Goal: Task Accomplishment & Management: Complete application form

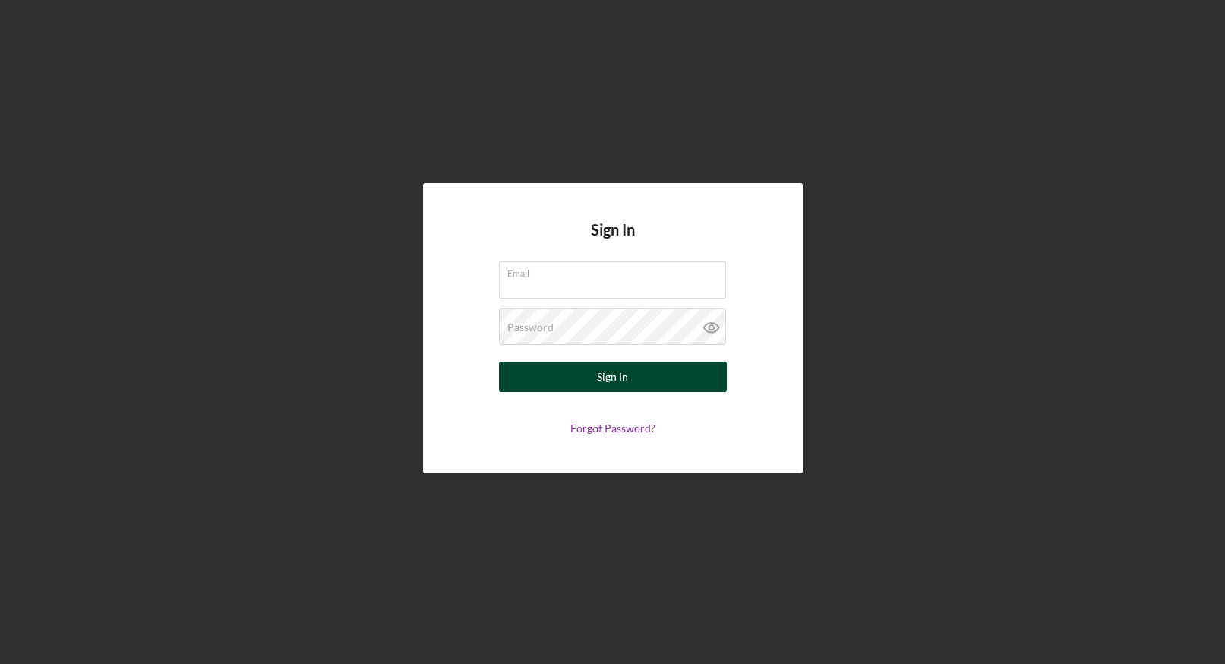
type input "[EMAIL_ADDRESS][DOMAIN_NAME]"
click at [610, 386] on div "Sign In" at bounding box center [612, 376] width 31 height 30
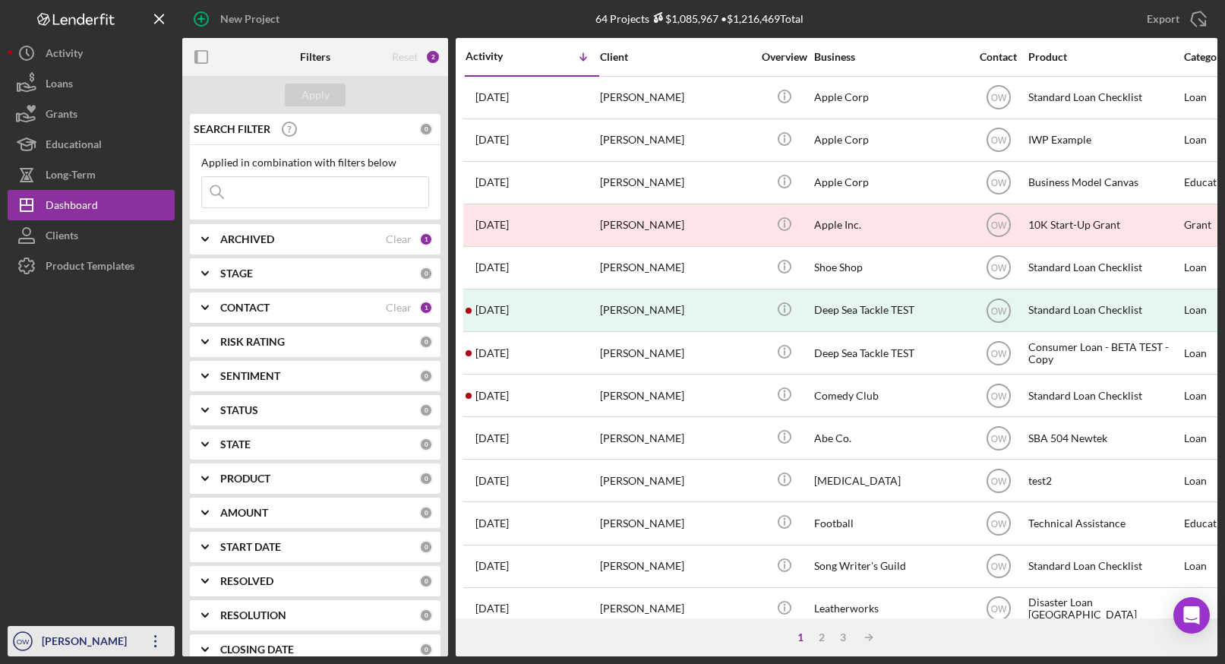
click at [97, 642] on div "[PERSON_NAME]" at bounding box center [87, 643] width 99 height 34
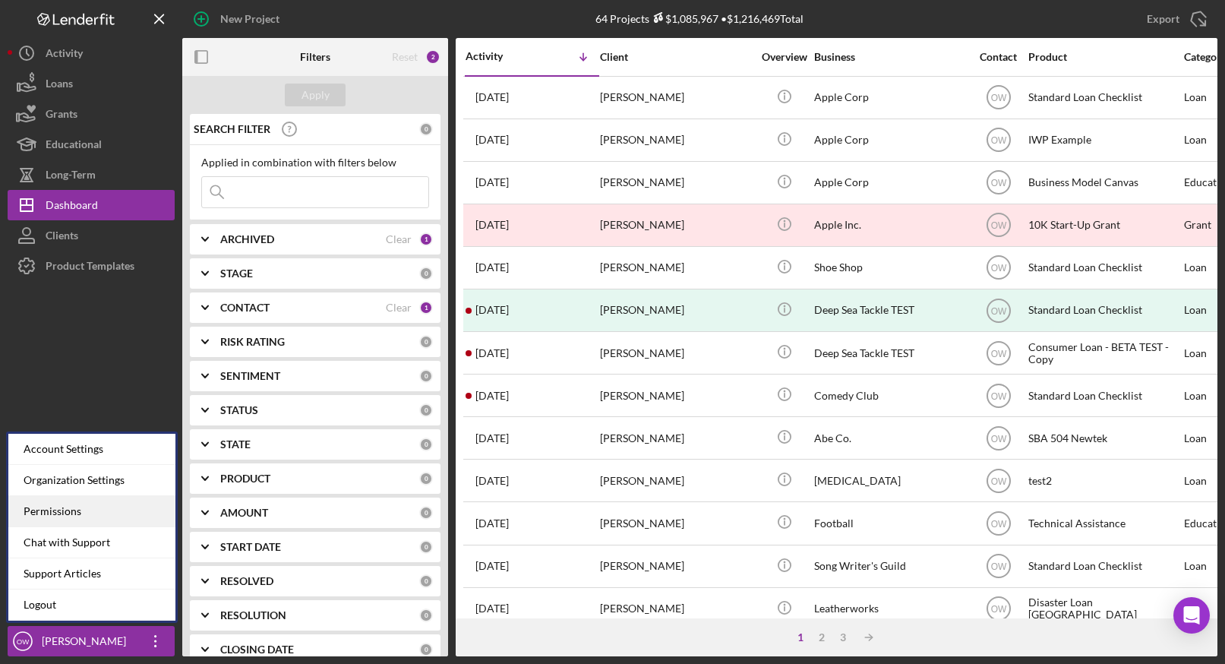
click at [88, 503] on div "Permissions" at bounding box center [91, 511] width 167 height 31
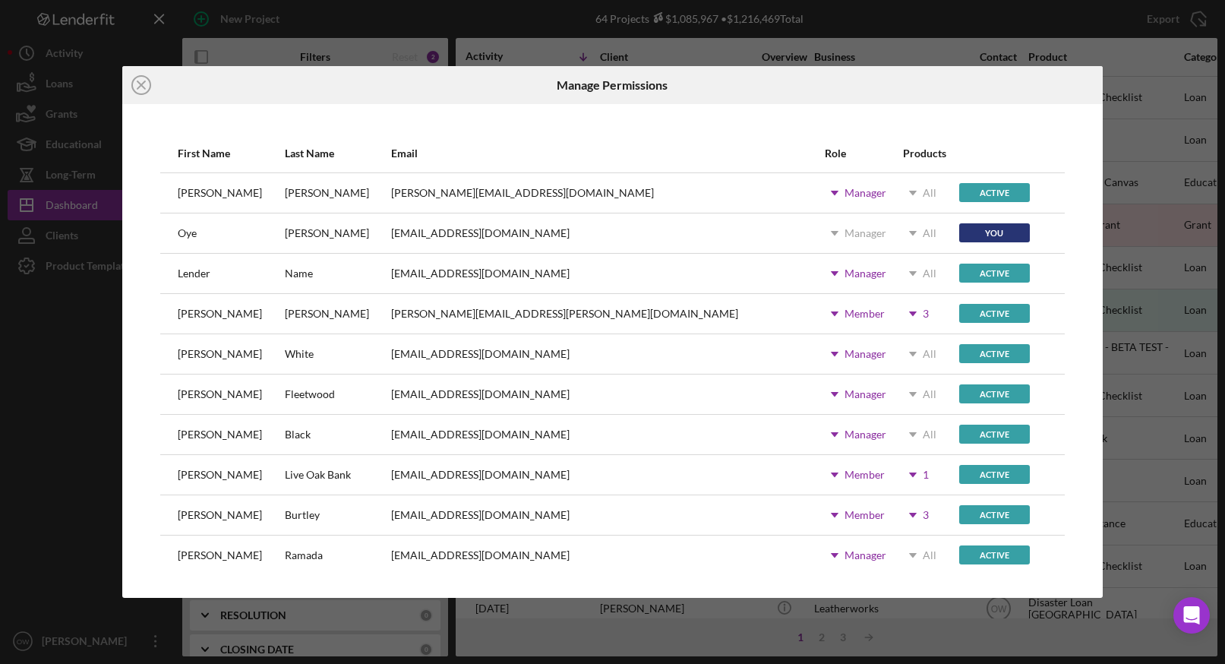
click at [831, 191] on use at bounding box center [835, 193] width 8 height 5
click at [815, 191] on icon "Icon/Dropdown Arrow" at bounding box center [834, 193] width 38 height 38
click at [831, 191] on use at bounding box center [835, 193] width 8 height 5
click at [909, 311] on use at bounding box center [913, 313] width 8 height 5
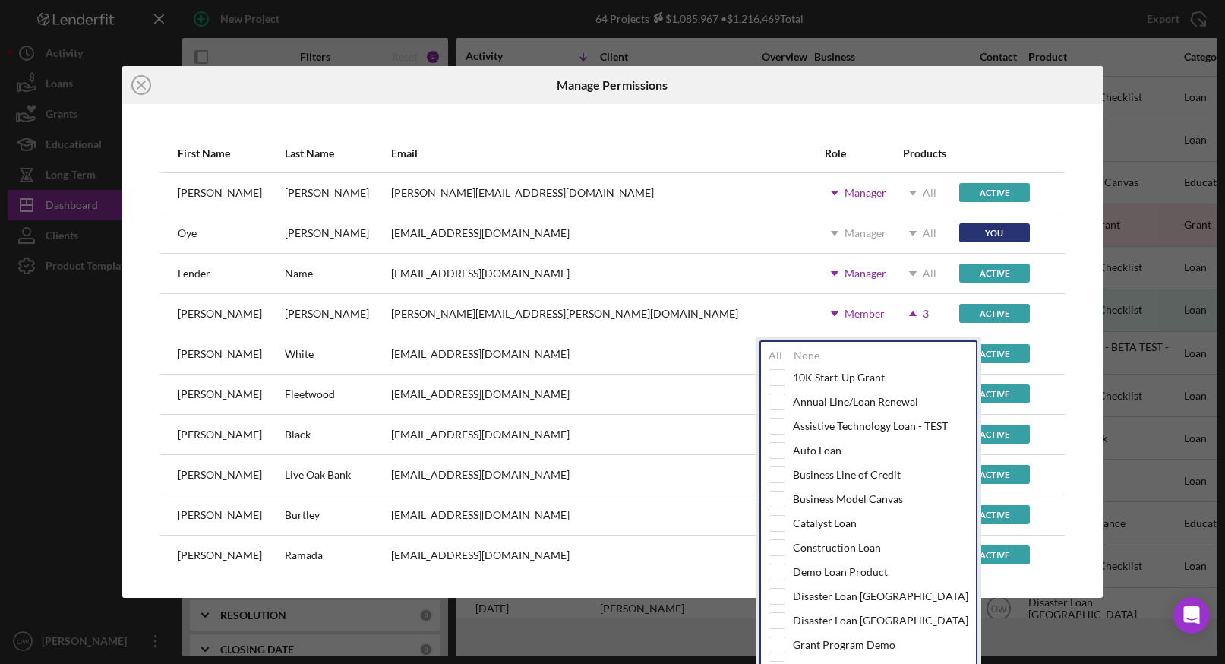
click at [894, 311] on icon "Icon/Dropdown Arrow" at bounding box center [913, 314] width 38 height 38
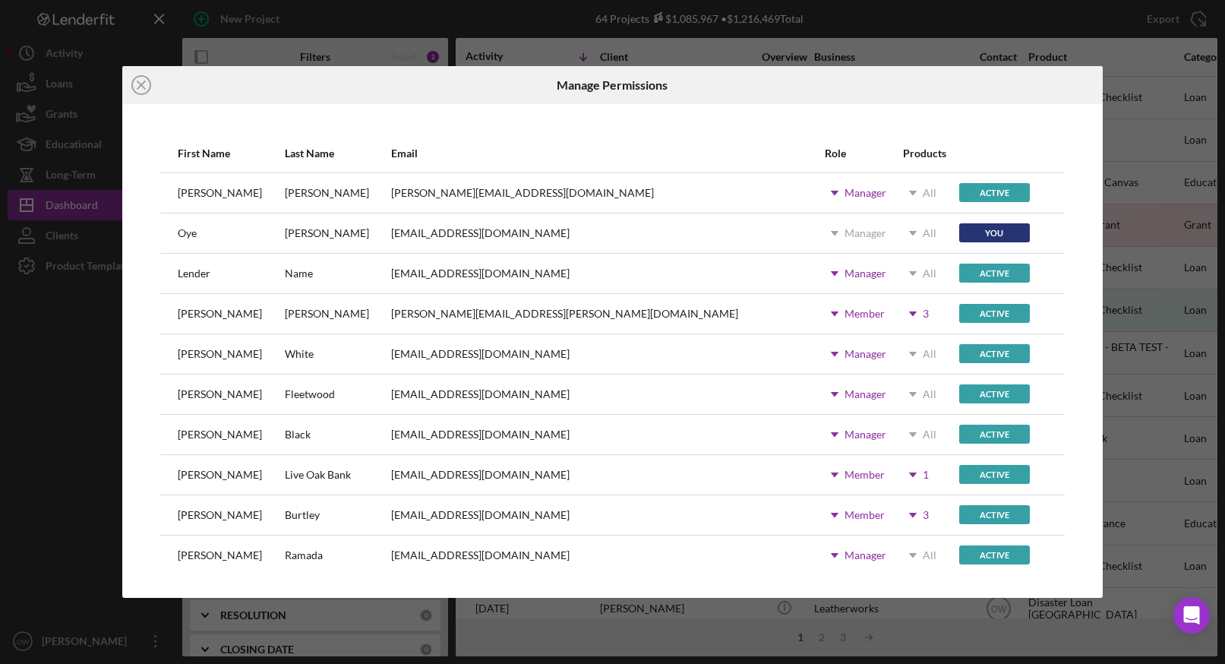
click at [815, 190] on icon "Icon/Dropdown Arrow" at bounding box center [834, 193] width 38 height 38
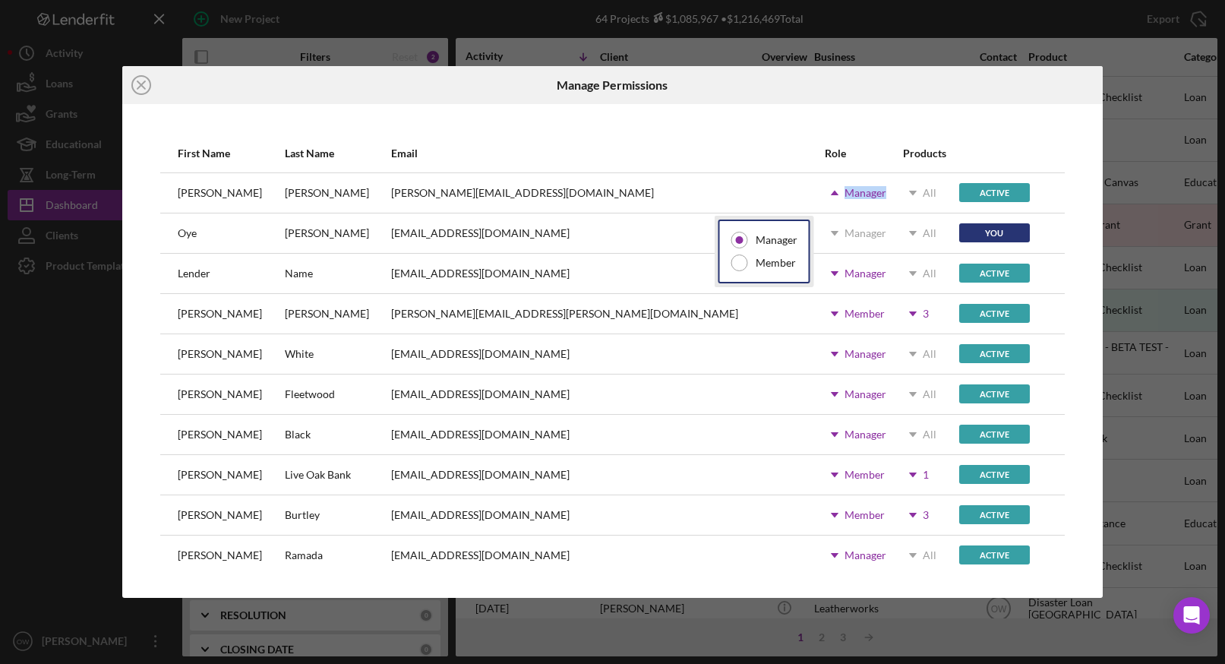
click at [888, 99] on div at bounding box center [939, 85] width 326 height 38
click at [132, 86] on circle at bounding box center [141, 85] width 18 height 18
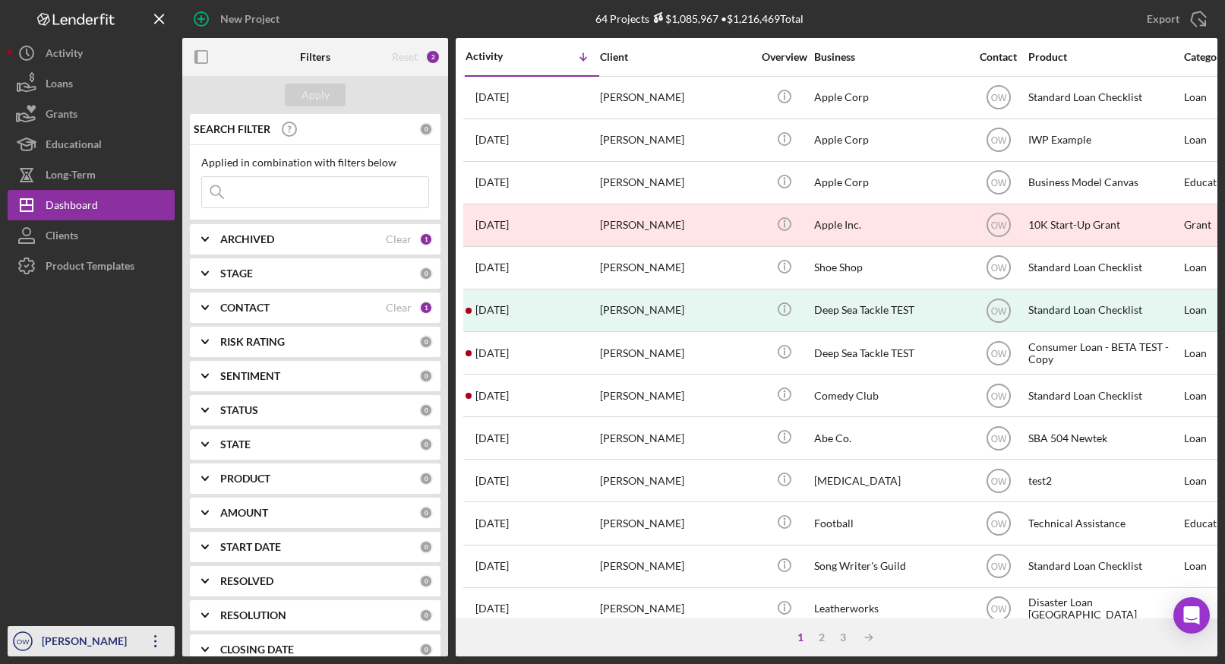
click at [102, 636] on div "[PERSON_NAME]" at bounding box center [87, 643] width 99 height 34
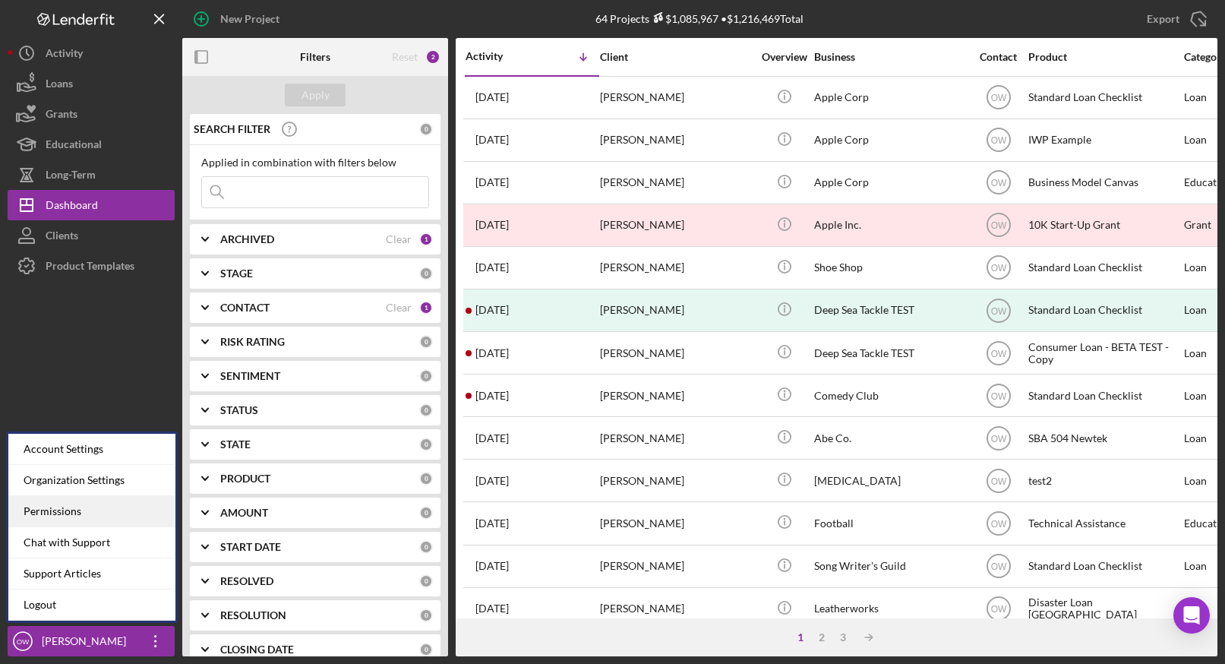
click at [85, 514] on div "Permissions" at bounding box center [91, 511] width 167 height 31
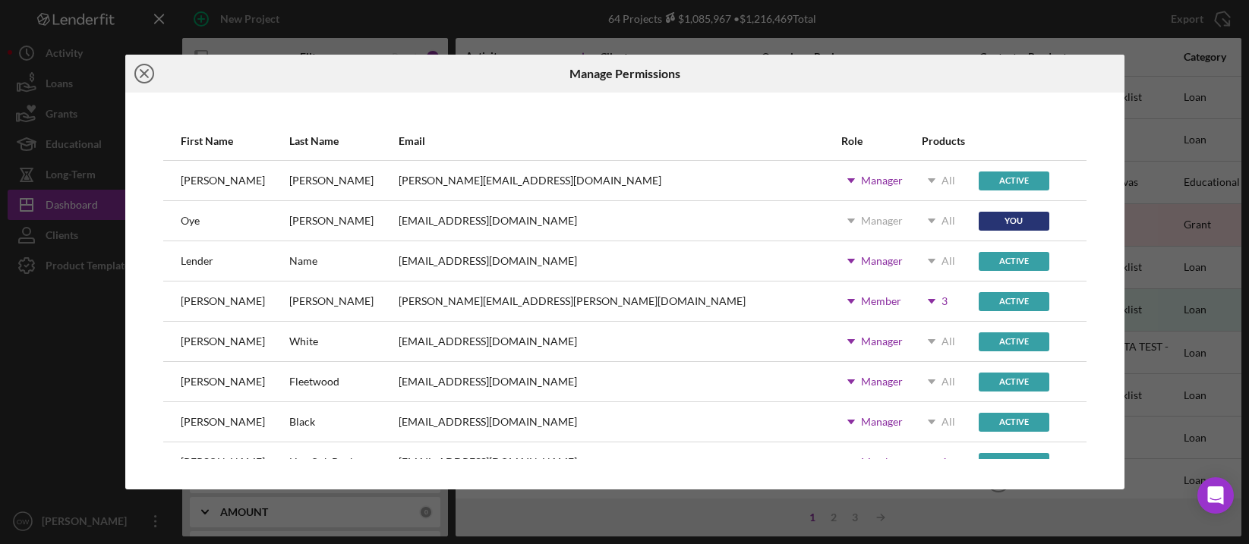
click at [155, 61] on icon "Icon/Close" at bounding box center [144, 74] width 38 height 38
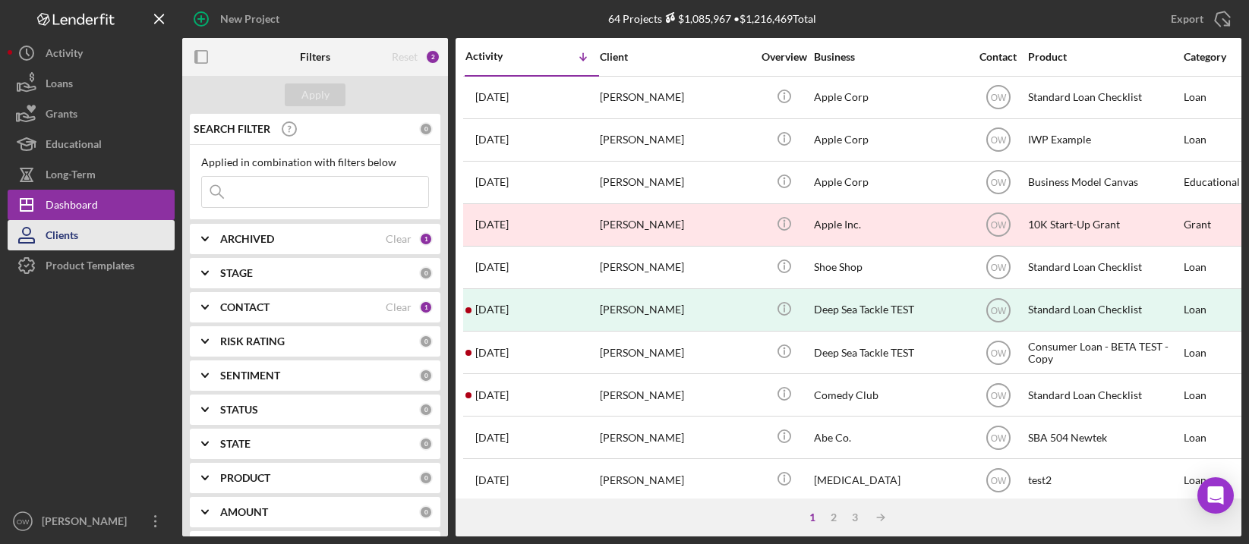
click at [89, 242] on button "Clients" at bounding box center [91, 235] width 167 height 30
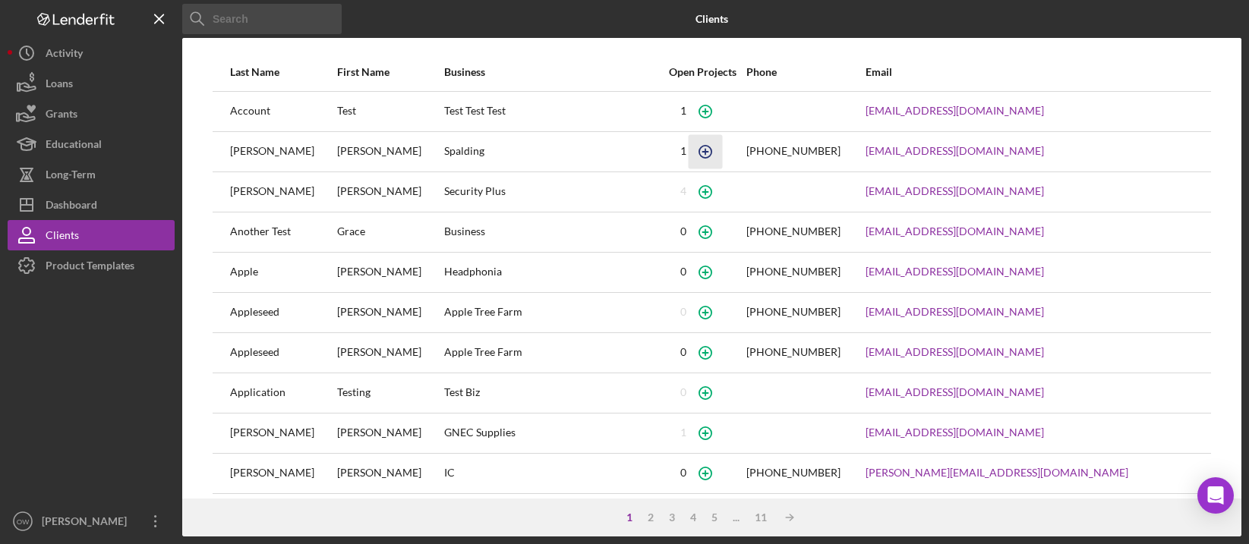
click at [702, 152] on icon "button" at bounding box center [705, 151] width 7 height 7
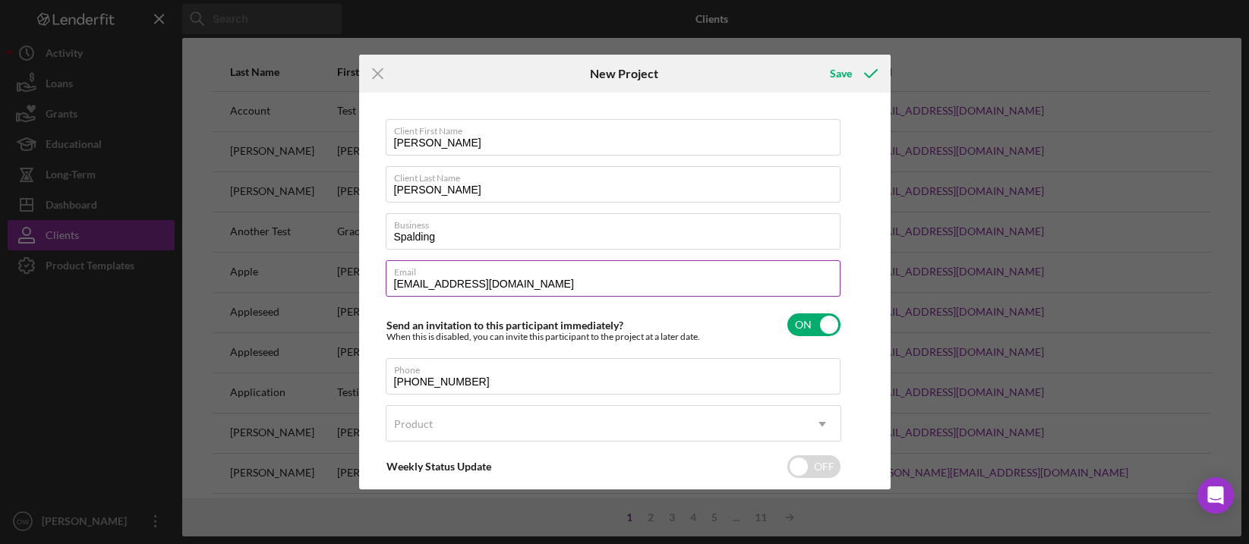
scroll to position [81, 0]
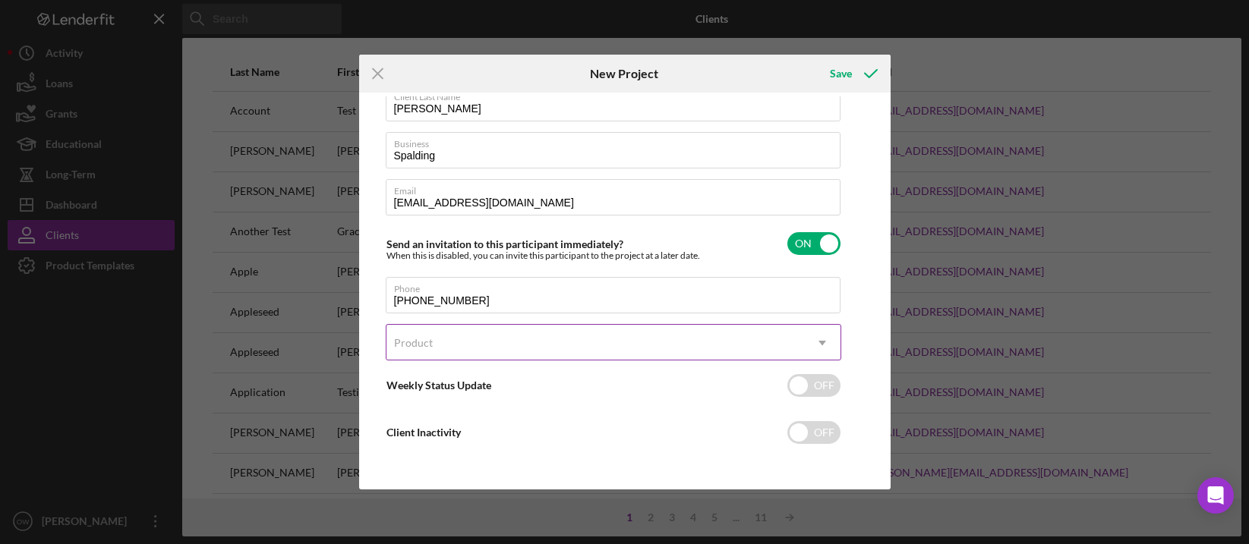
click at [551, 349] on div "Product" at bounding box center [595, 343] width 418 height 35
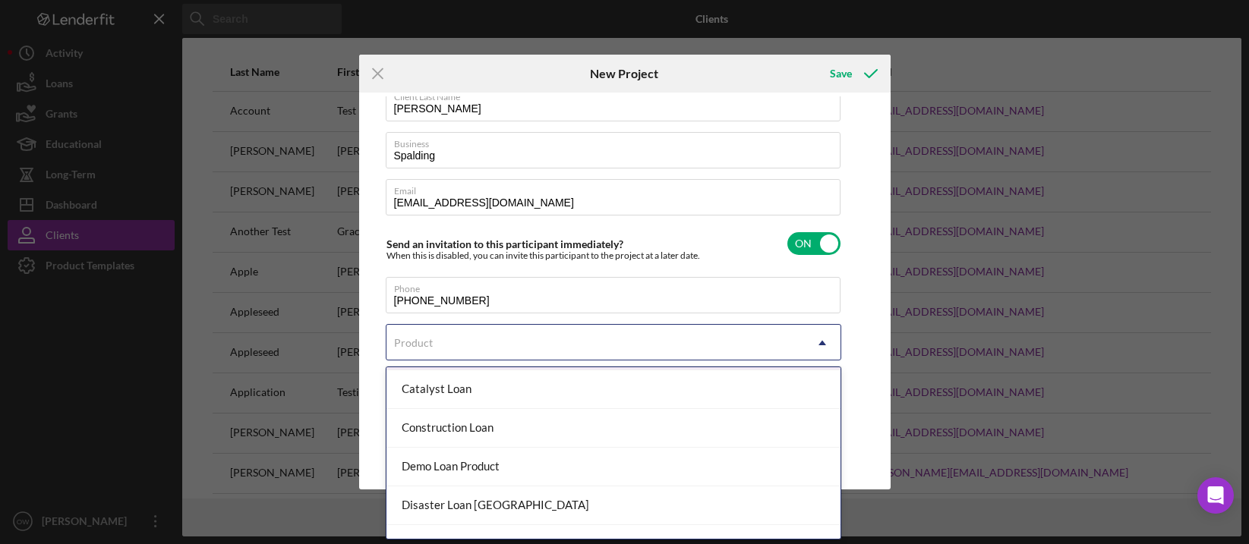
scroll to position [295, 0]
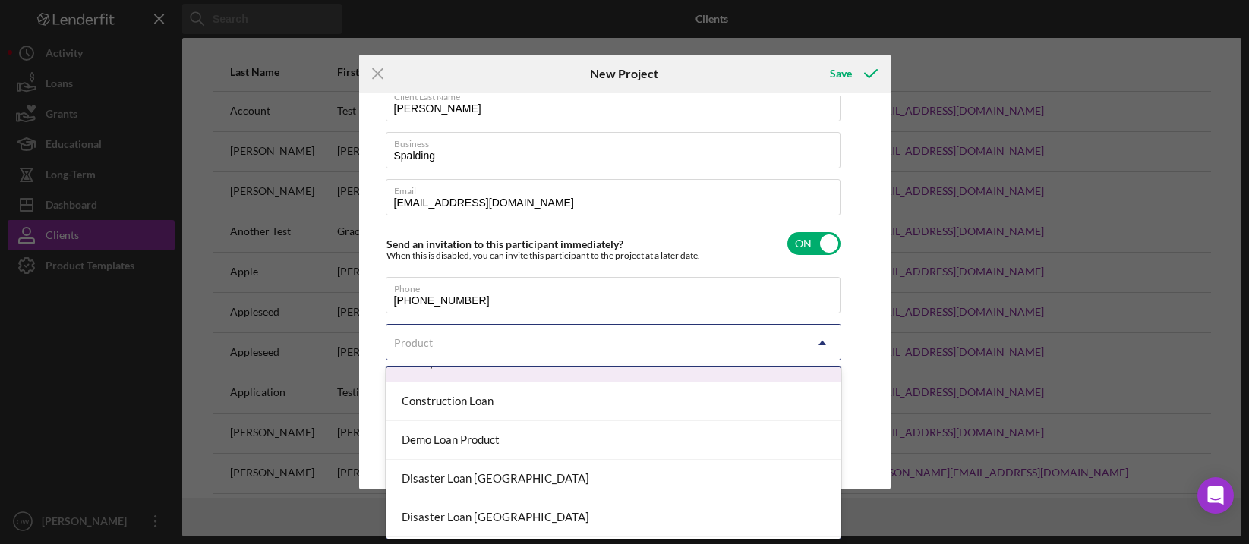
click at [871, 298] on div "Client First Name [PERSON_NAME] Client Last Name [PERSON_NAME] Business [PERSON…" at bounding box center [625, 291] width 524 height 390
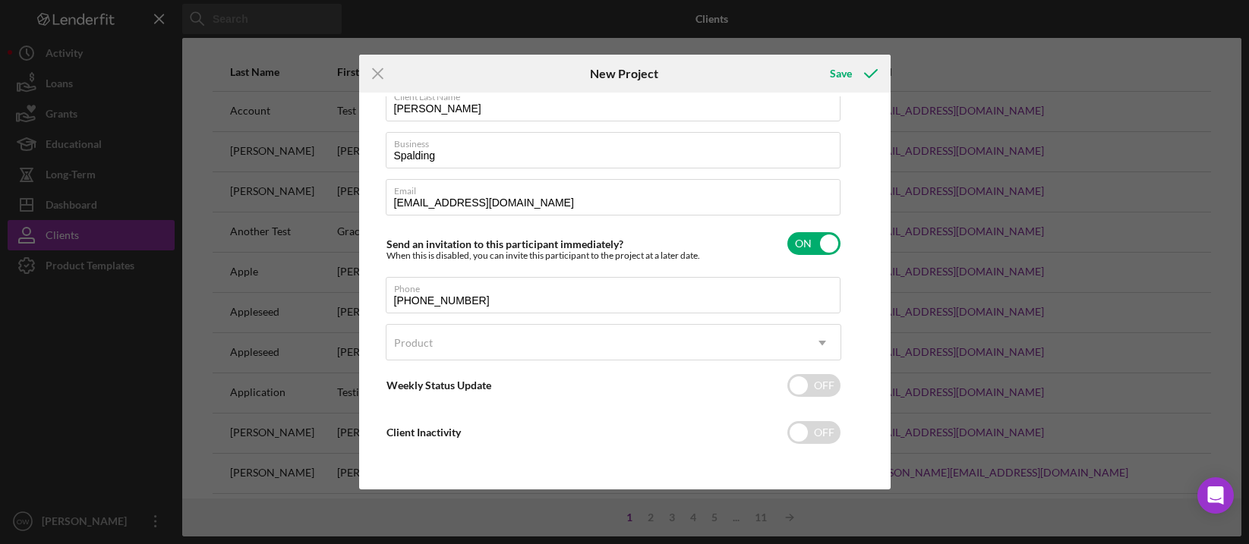
click at [389, 67] on icon "Icon/Menu Close" at bounding box center [378, 74] width 38 height 38
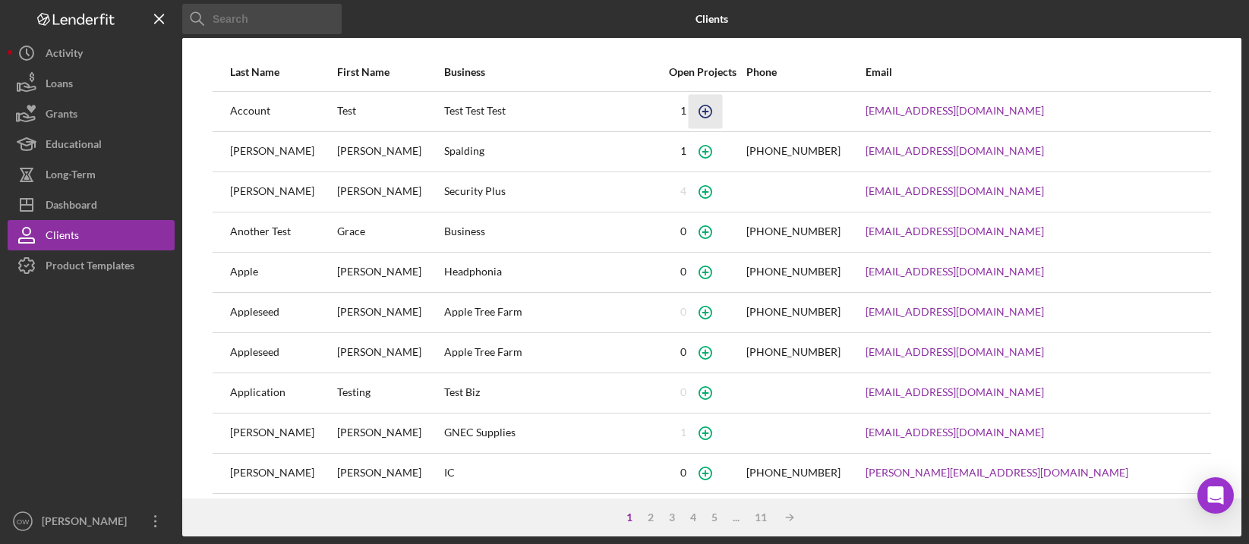
click at [699, 109] on icon "button" at bounding box center [706, 111] width 34 height 34
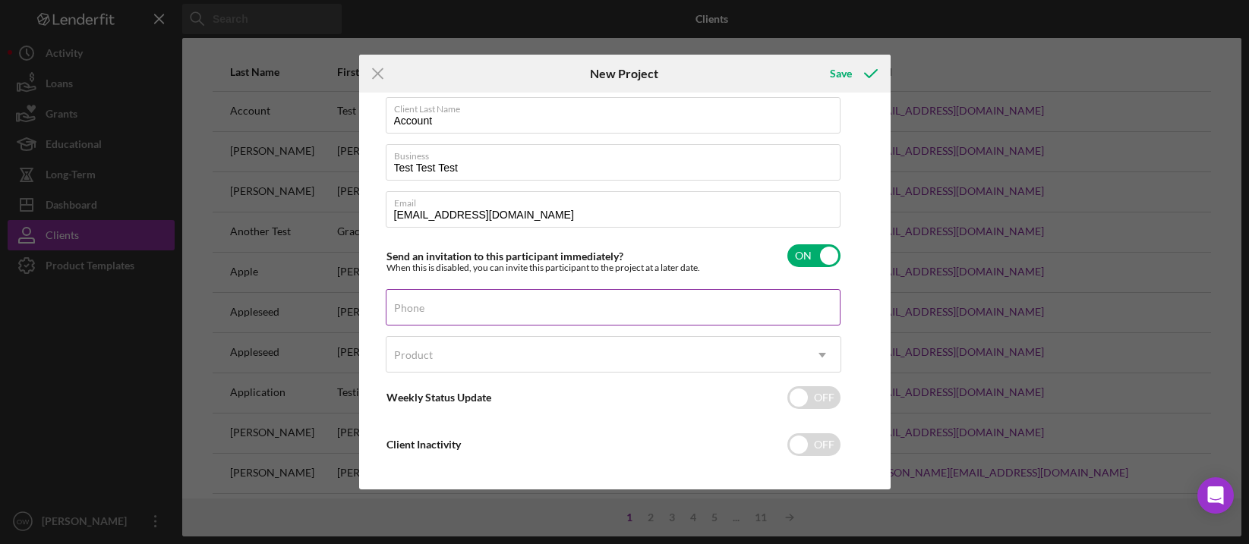
scroll to position [81, 0]
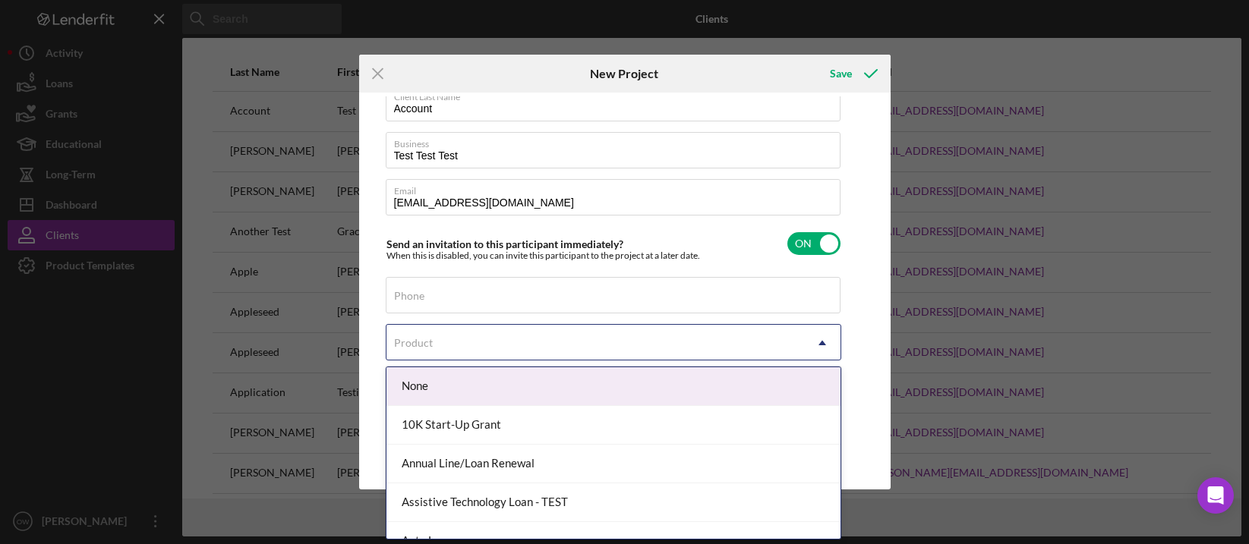
click at [630, 347] on div "Product" at bounding box center [595, 343] width 418 height 35
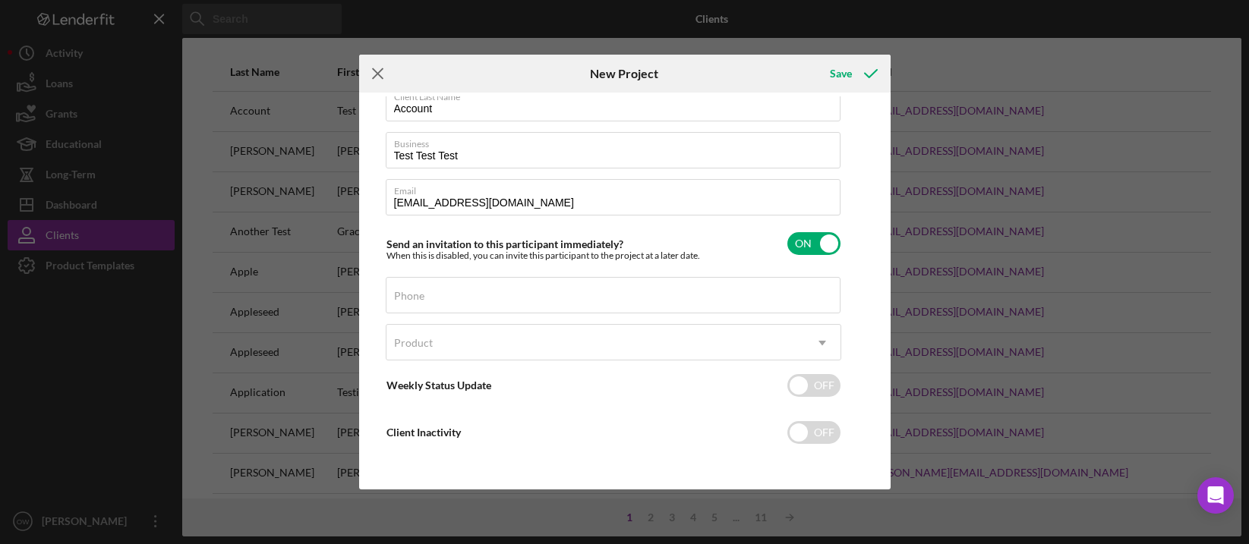
click at [380, 75] on icon "Icon/Menu Close" at bounding box center [378, 74] width 38 height 38
